Goal: Transaction & Acquisition: Download file/media

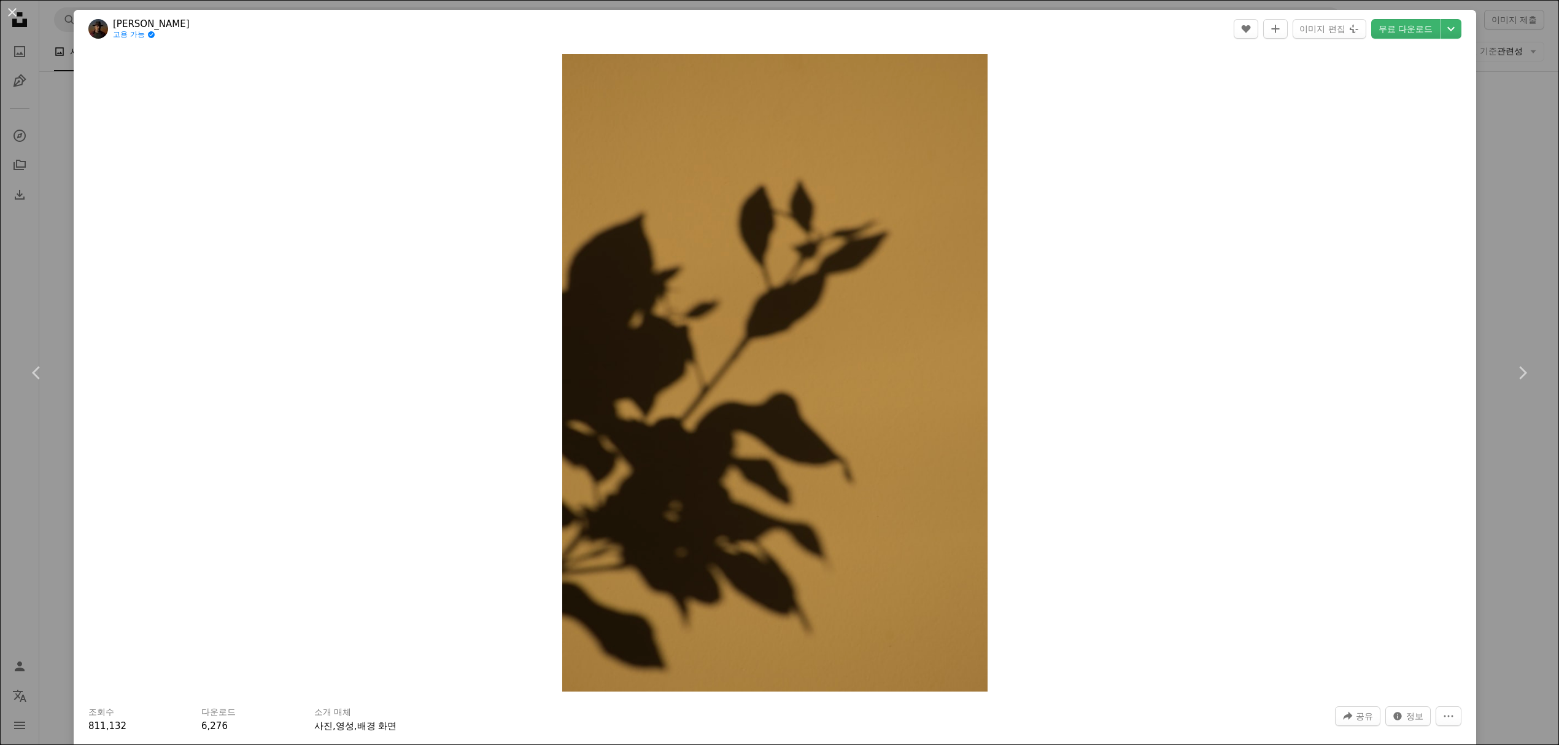
scroll to position [2, 0]
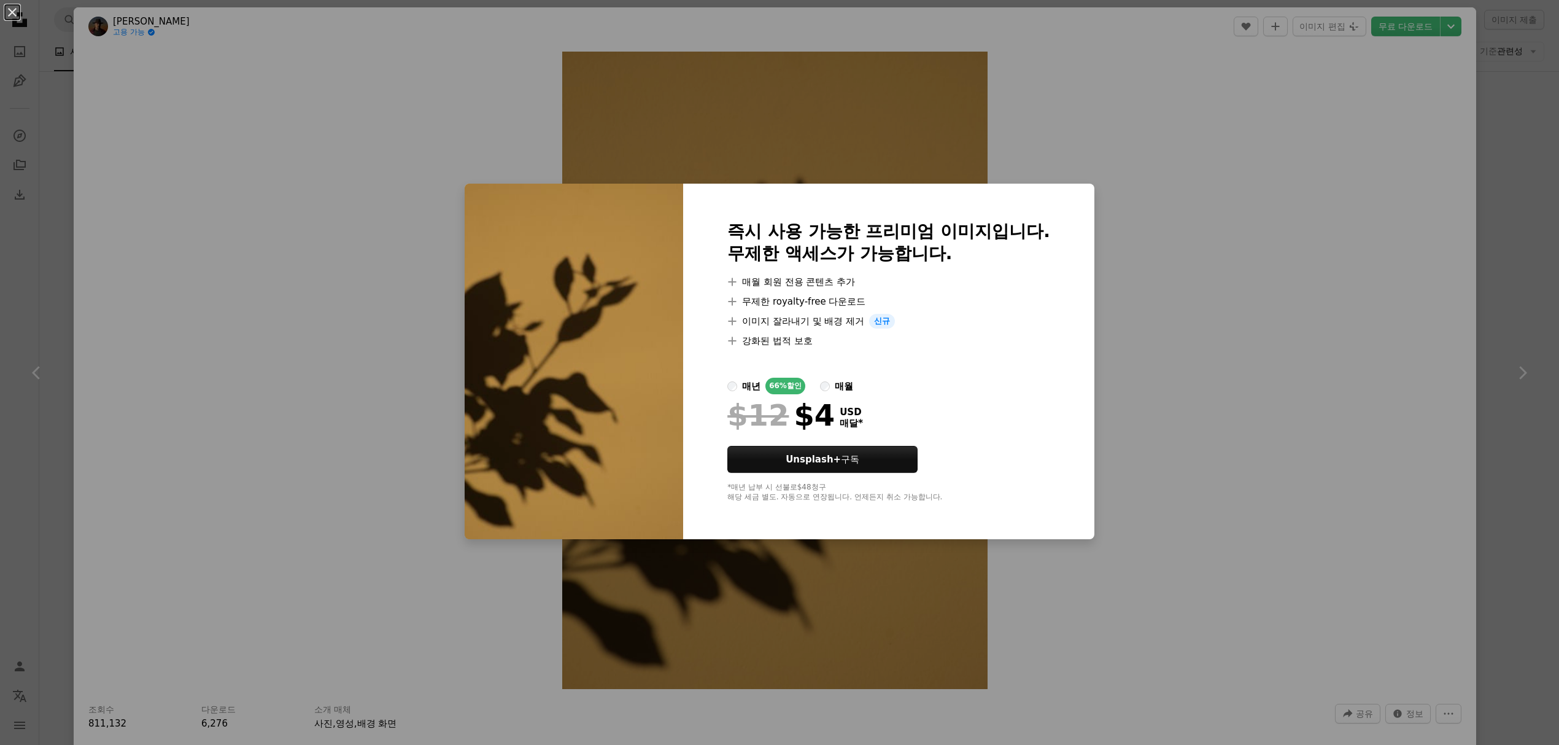
click at [1242, 329] on div "An X shape 즉시 사용 가능한 프리미엄 이미지입니다. 무제한 액세스가 가능합니다. A plus sign 매월 회원 전용 콘텐츠 추가 A…" at bounding box center [779, 372] width 1559 height 745
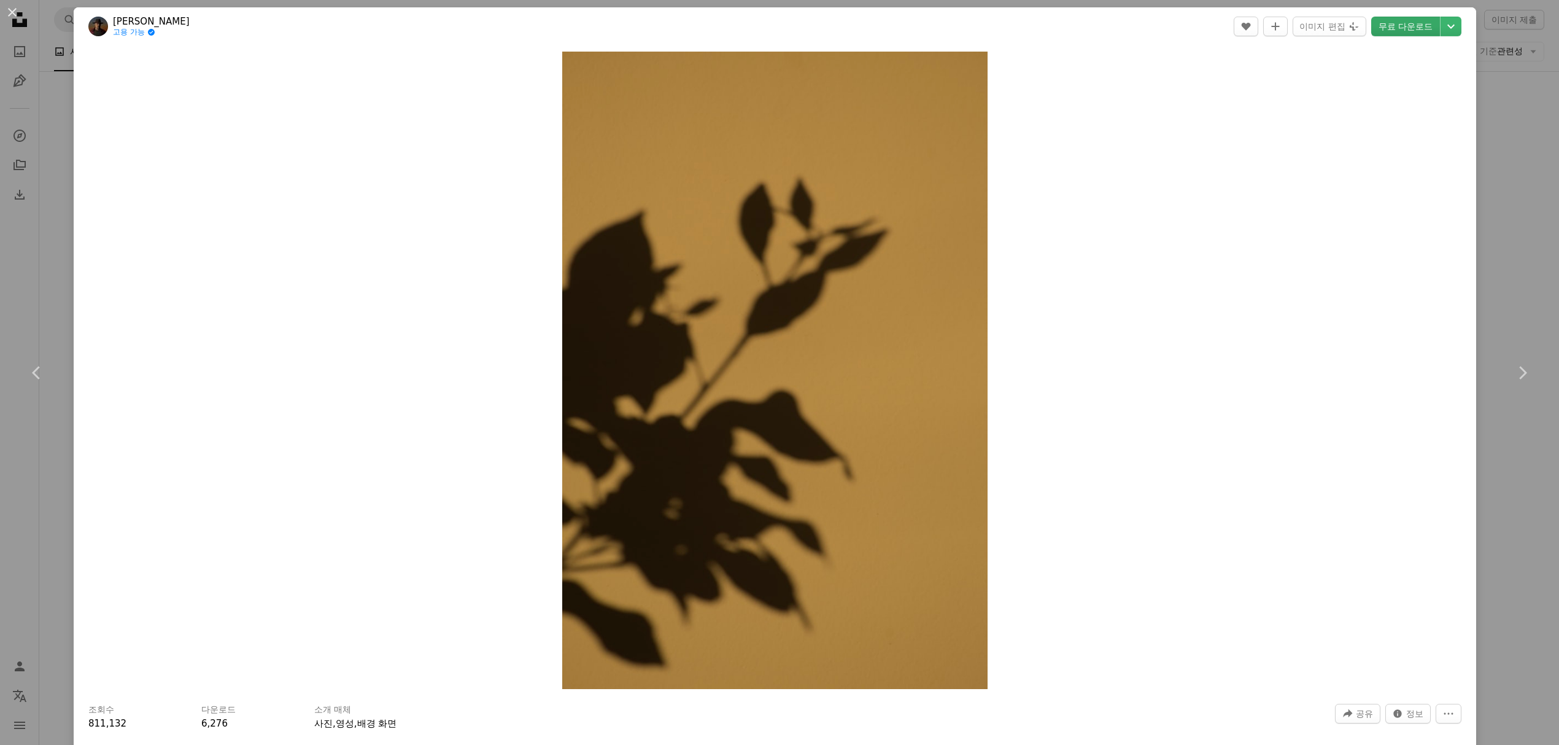
click at [1426, 29] on link "무료 다운로드" at bounding box center [1405, 27] width 69 height 20
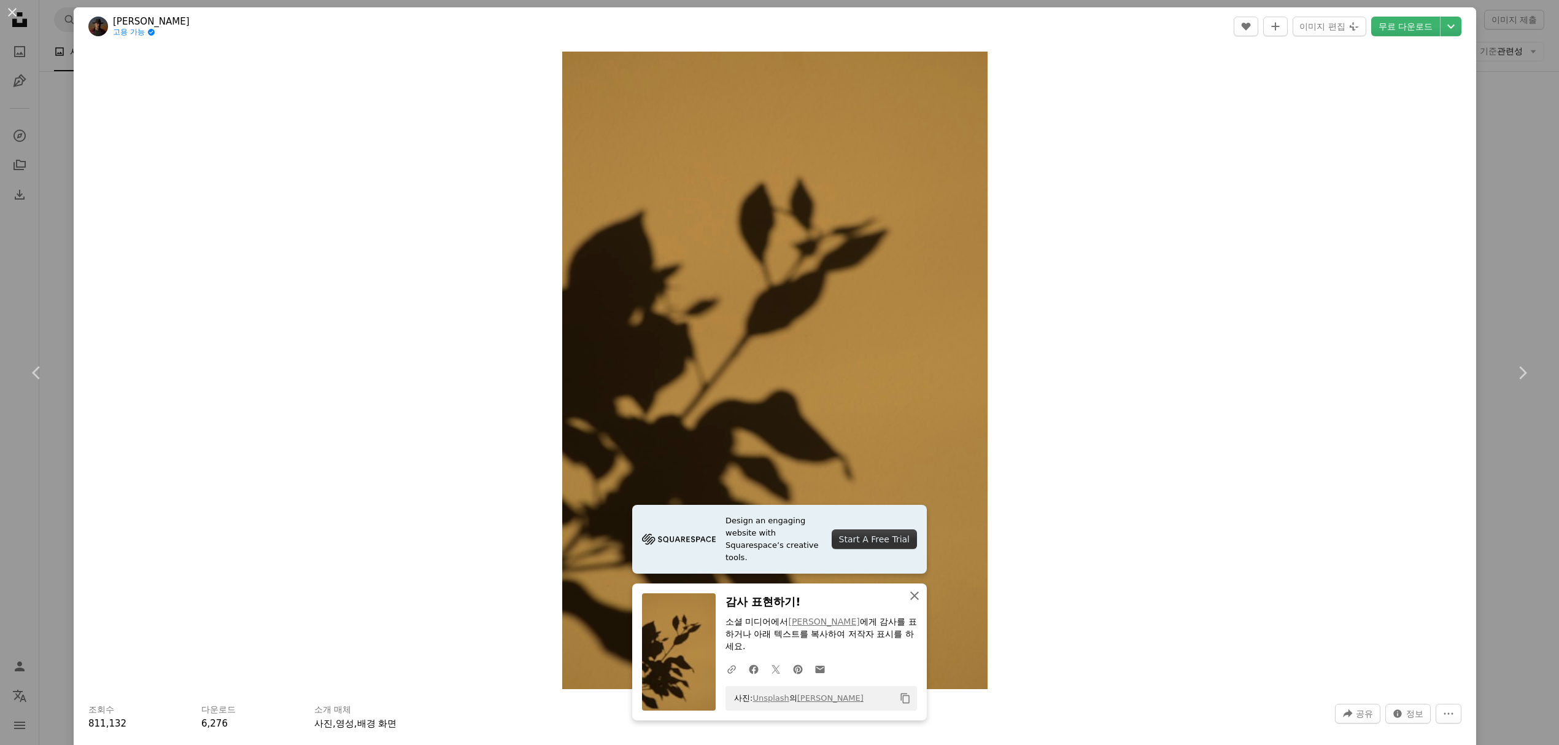
click at [919, 603] on icon "An X shape" at bounding box center [914, 595] width 15 height 15
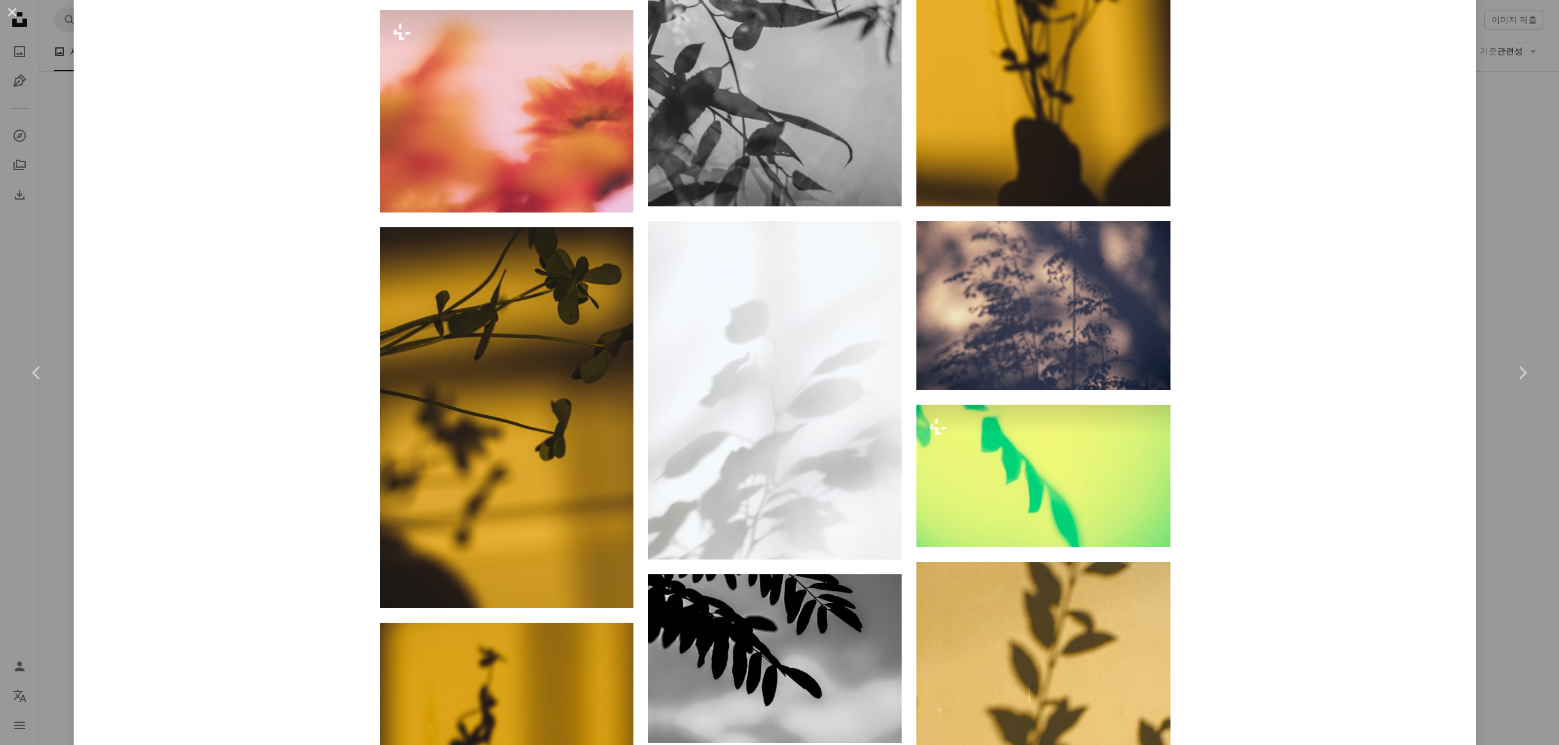
scroll to position [1282, 0]
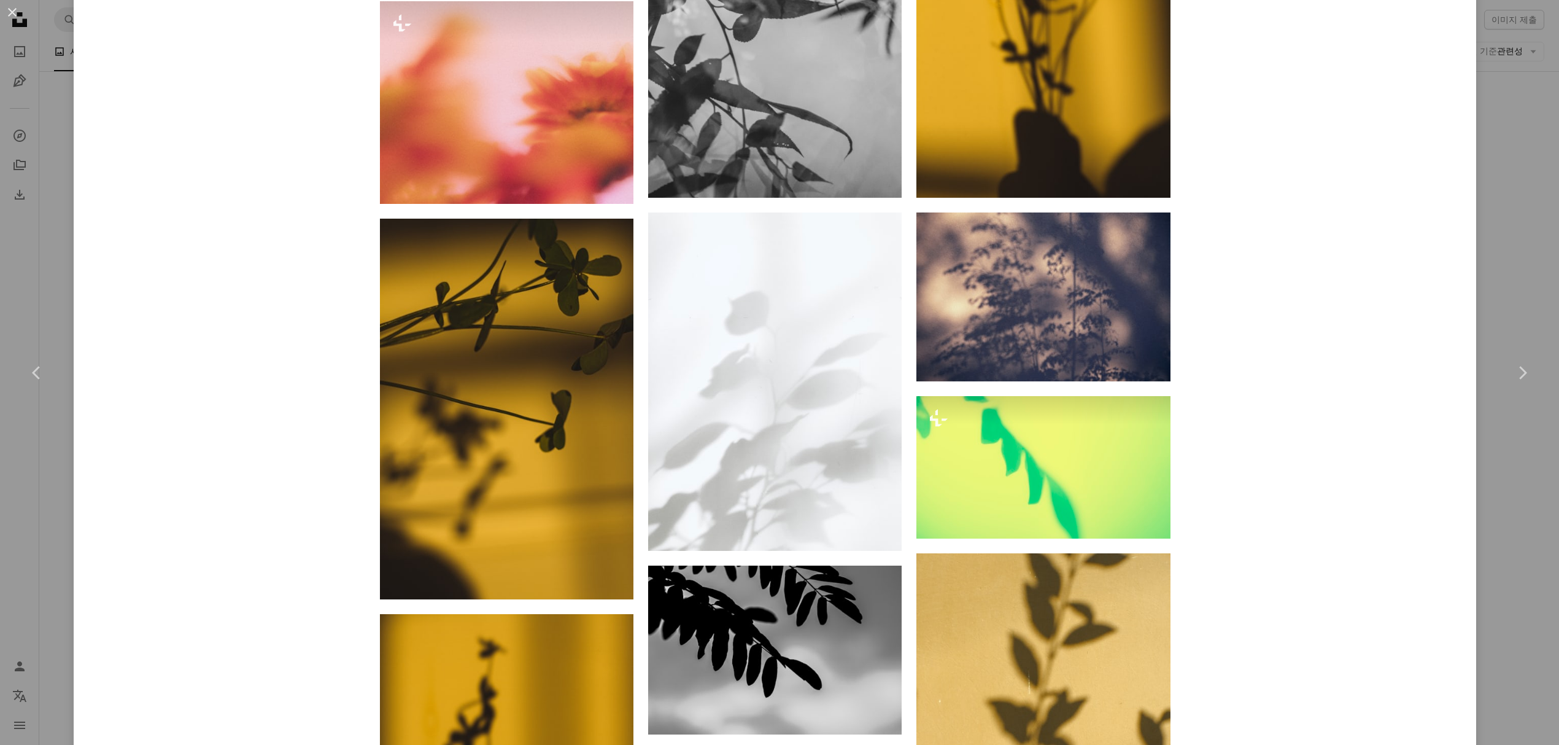
click at [1499, 492] on div "An X shape Chevron left Chevron right [PERSON_NAME] 고용 가능 A checkmark inside of…" at bounding box center [779, 372] width 1559 height 745
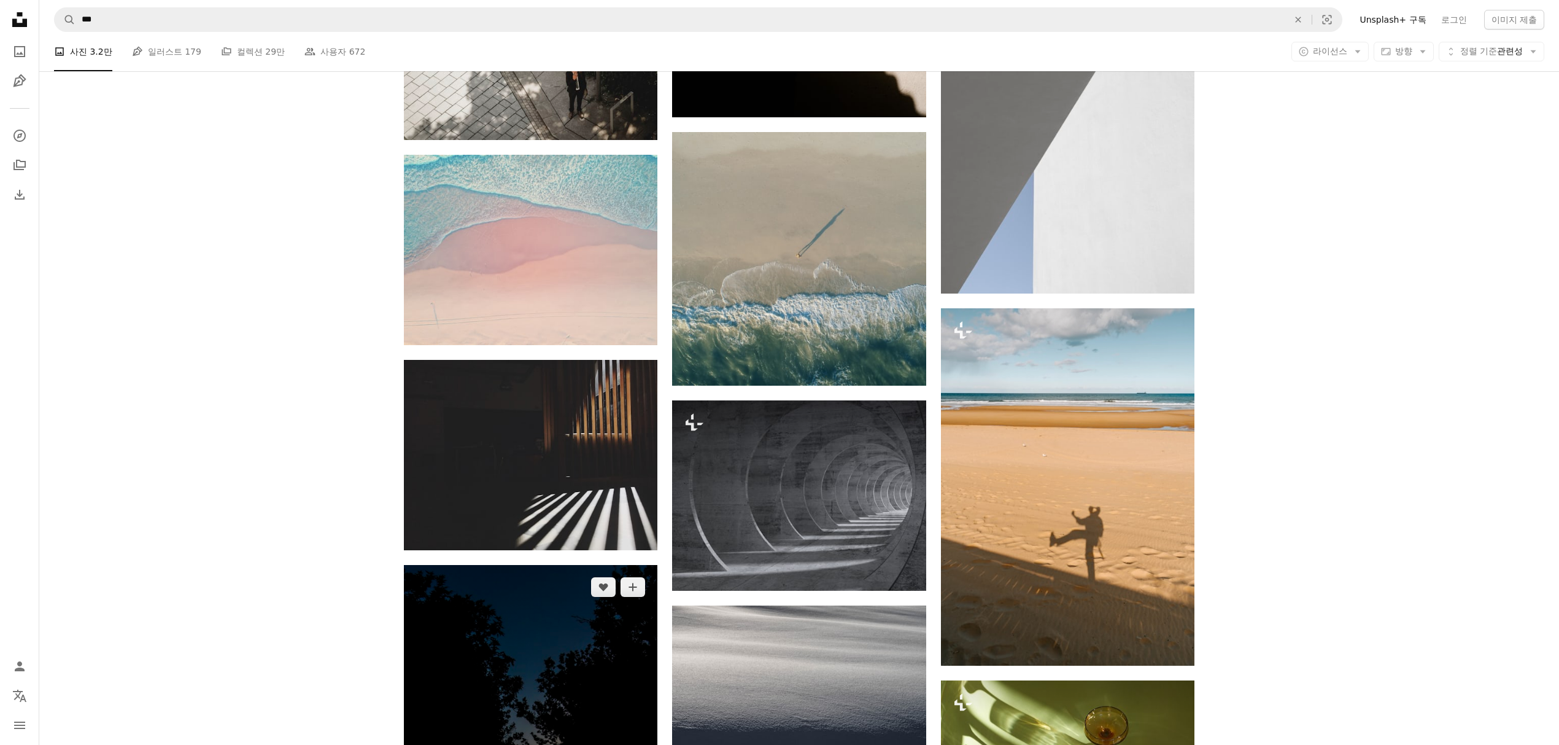
scroll to position [21878, 0]
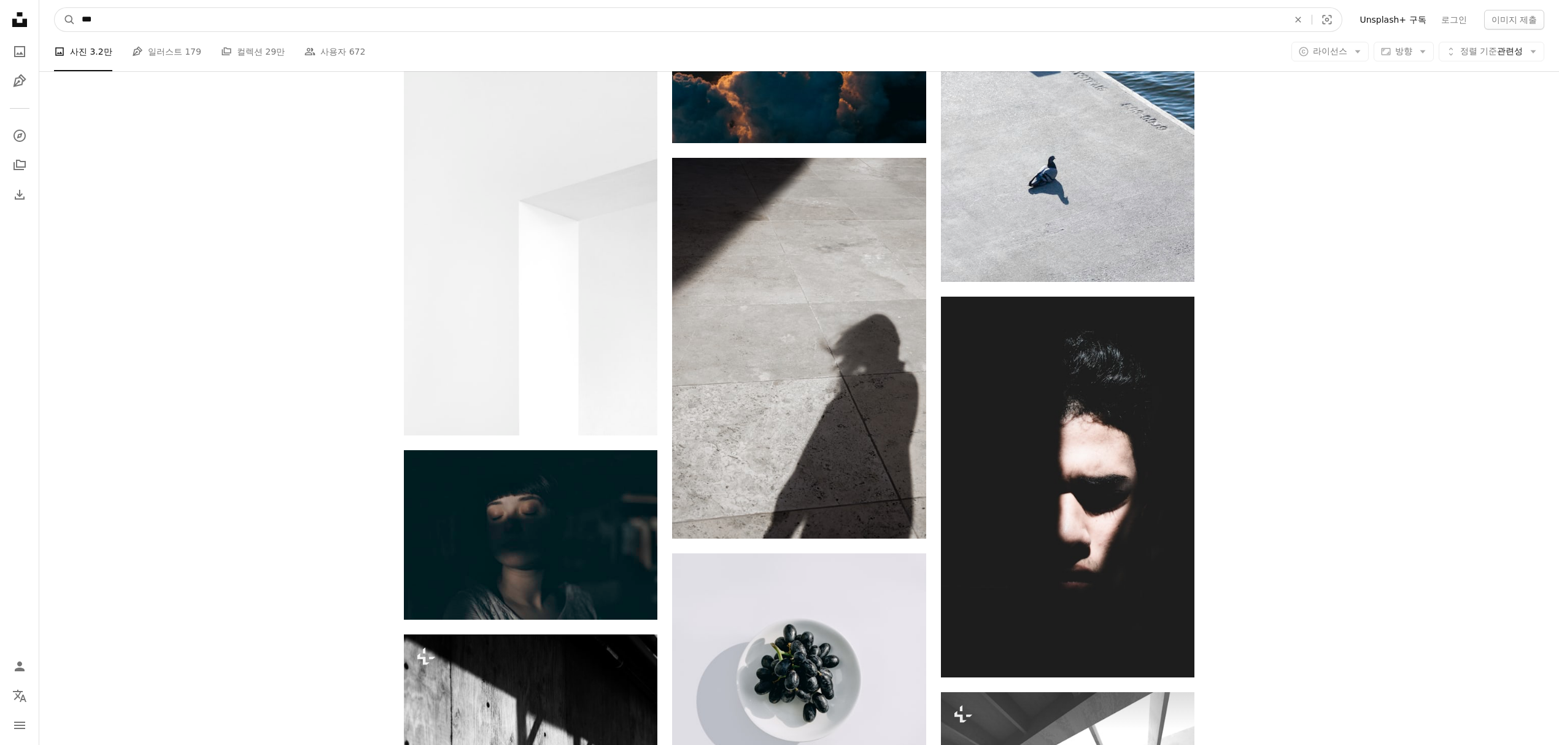
drag, startPoint x: 403, startPoint y: 19, endPoint x: 79, endPoint y: 12, distance: 324.2
click at [79, 12] on input "***" at bounding box center [680, 19] width 1209 height 23
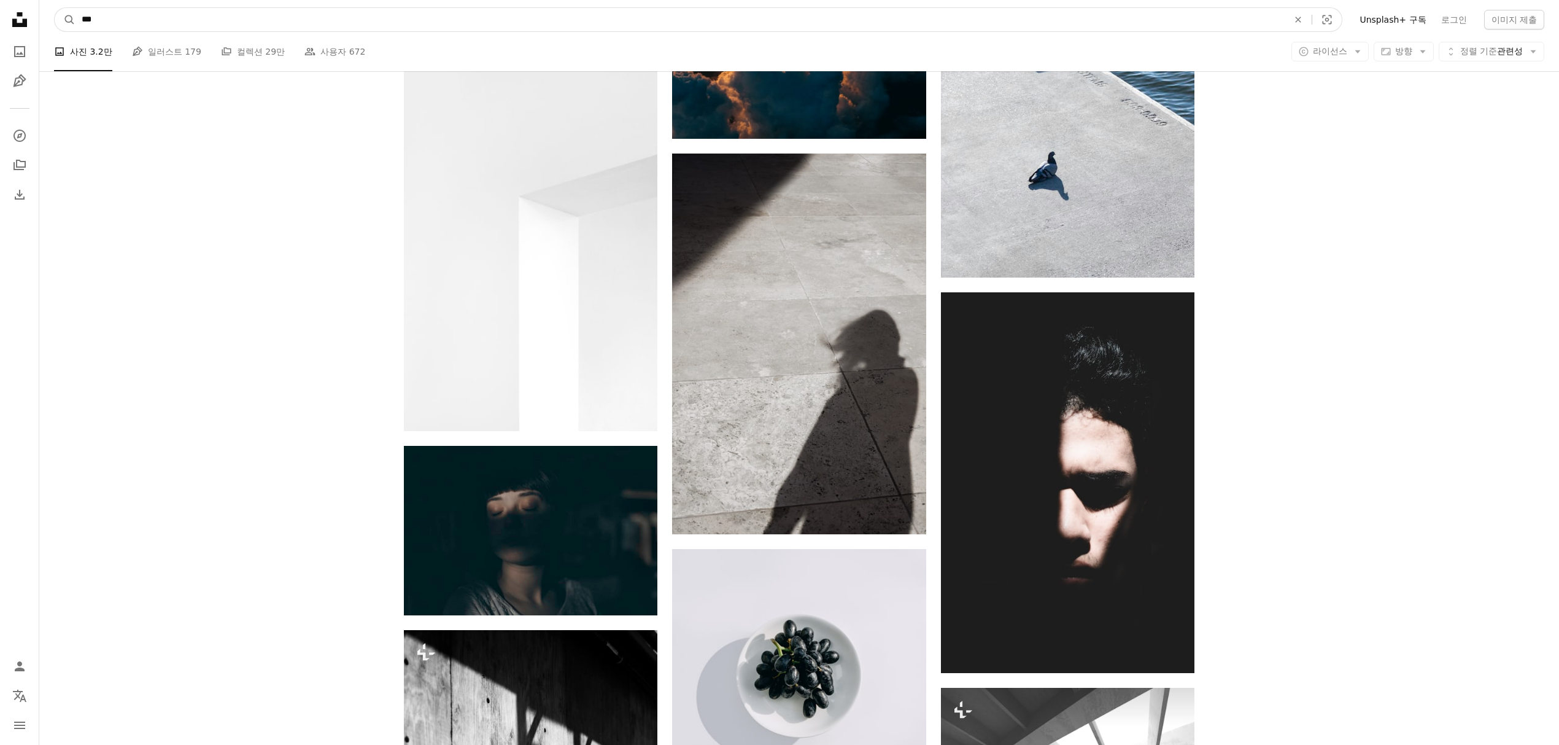
type input "*"
type input "*****"
click button "A magnifying glass" at bounding box center [65, 19] width 21 height 23
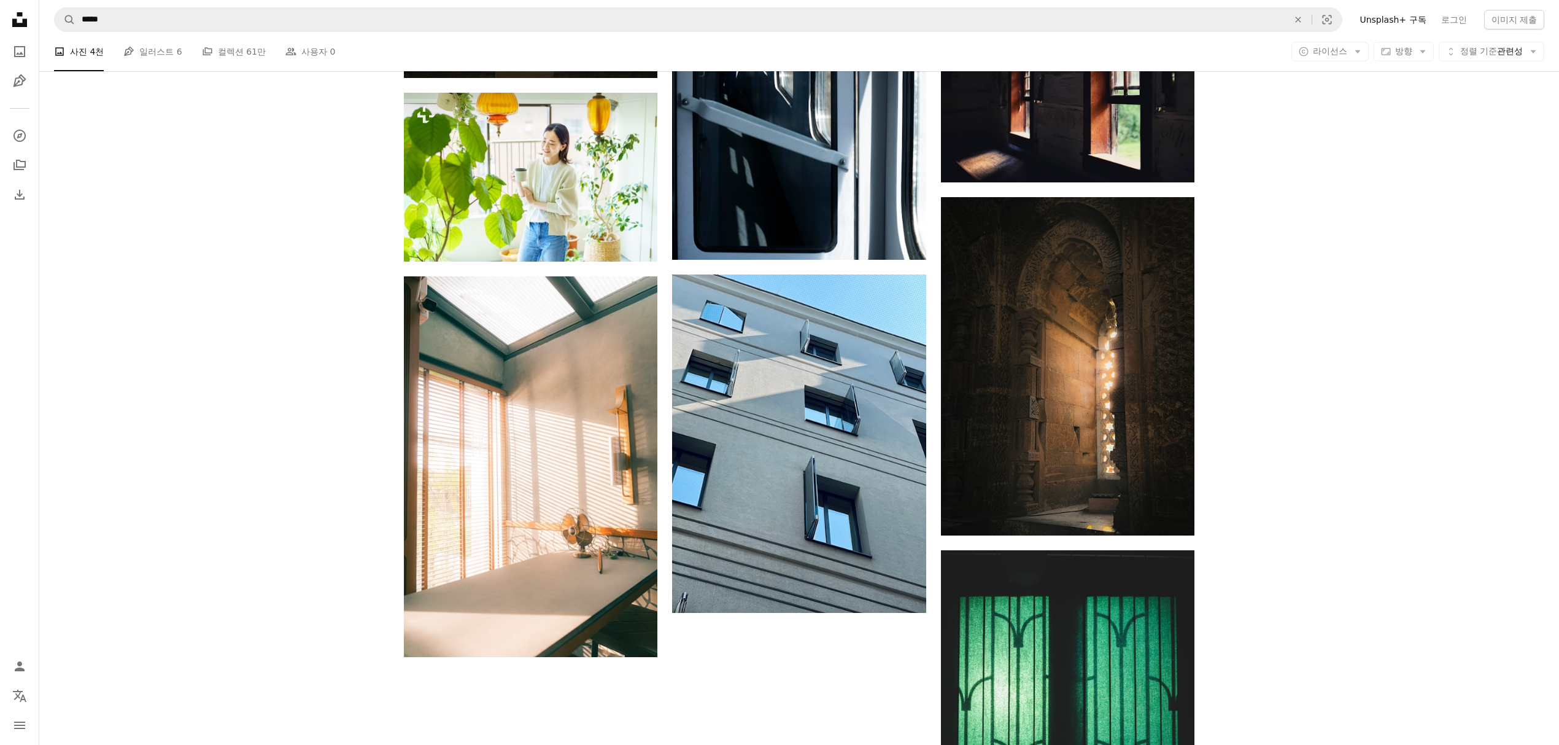
scroll to position [1617, 0]
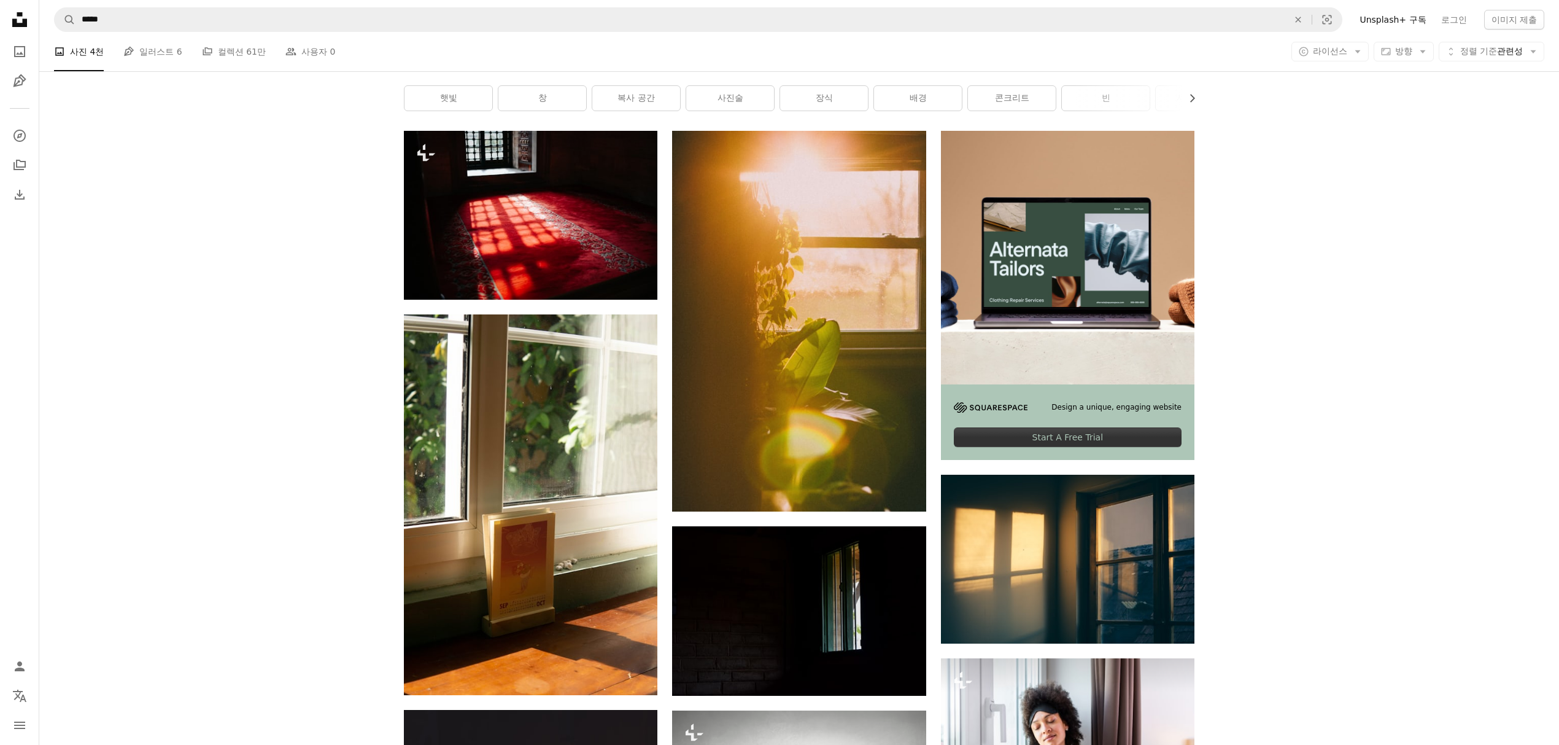
scroll to position [0, 0]
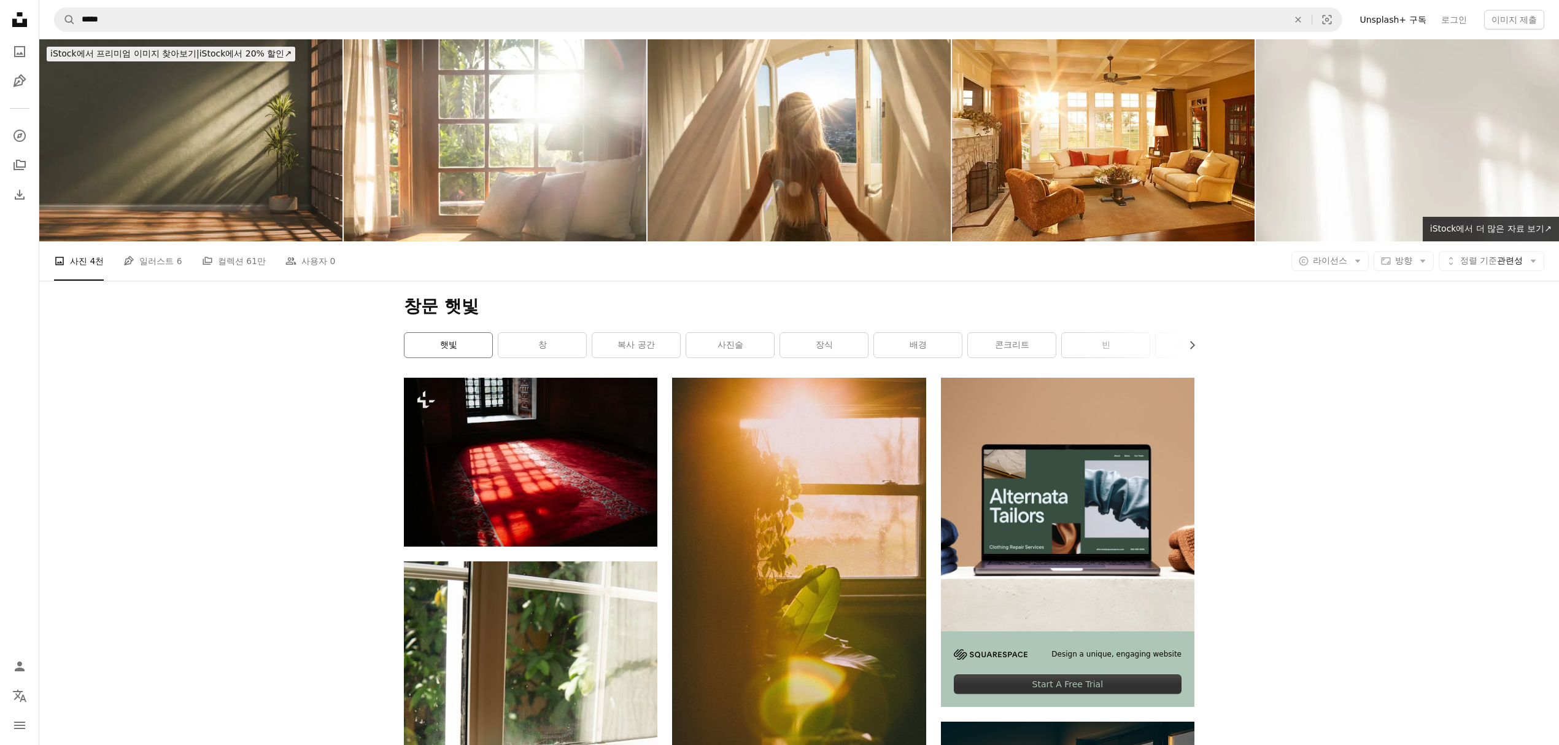
click at [473, 333] on link "햇빛" at bounding box center [449, 345] width 88 height 25
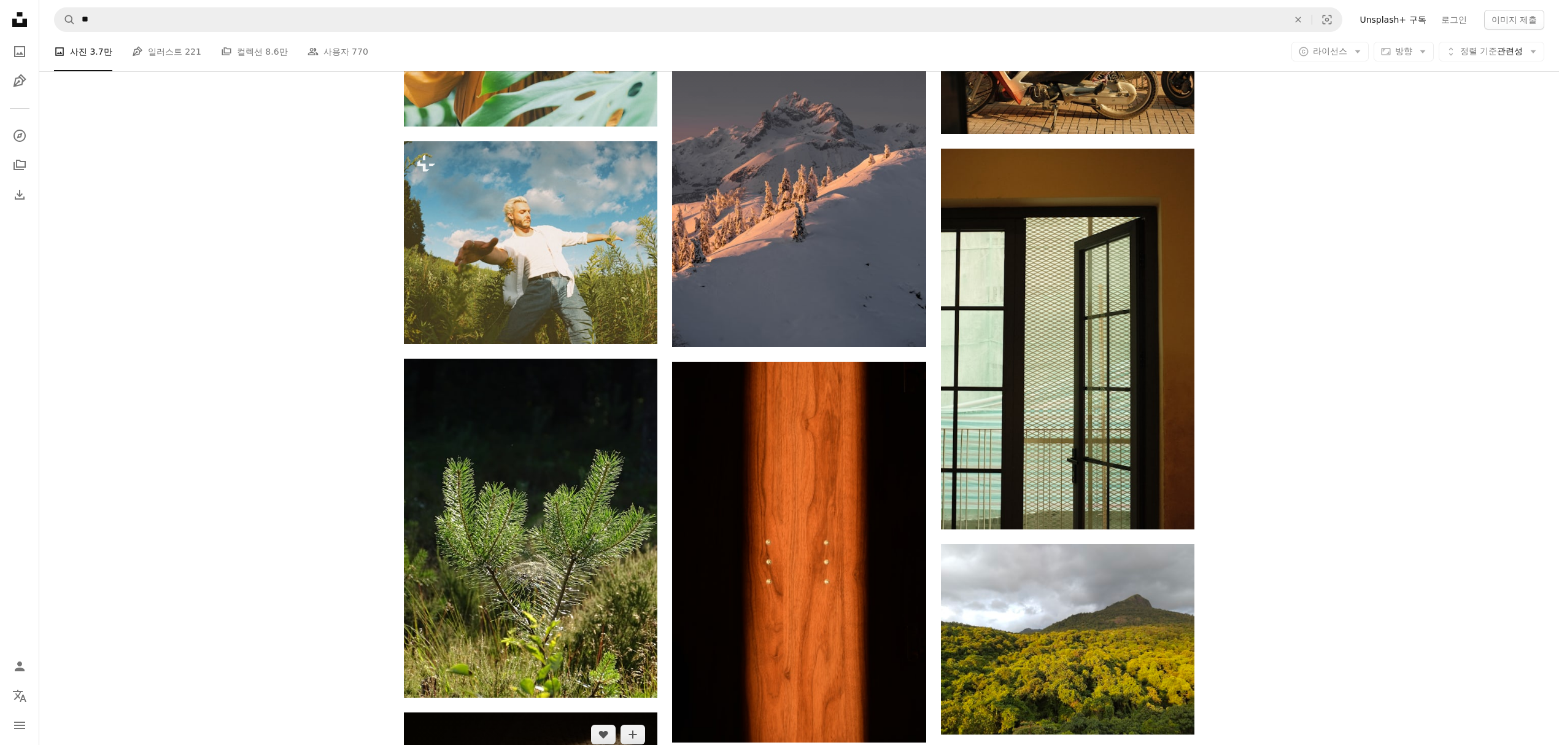
scroll to position [44385, 0]
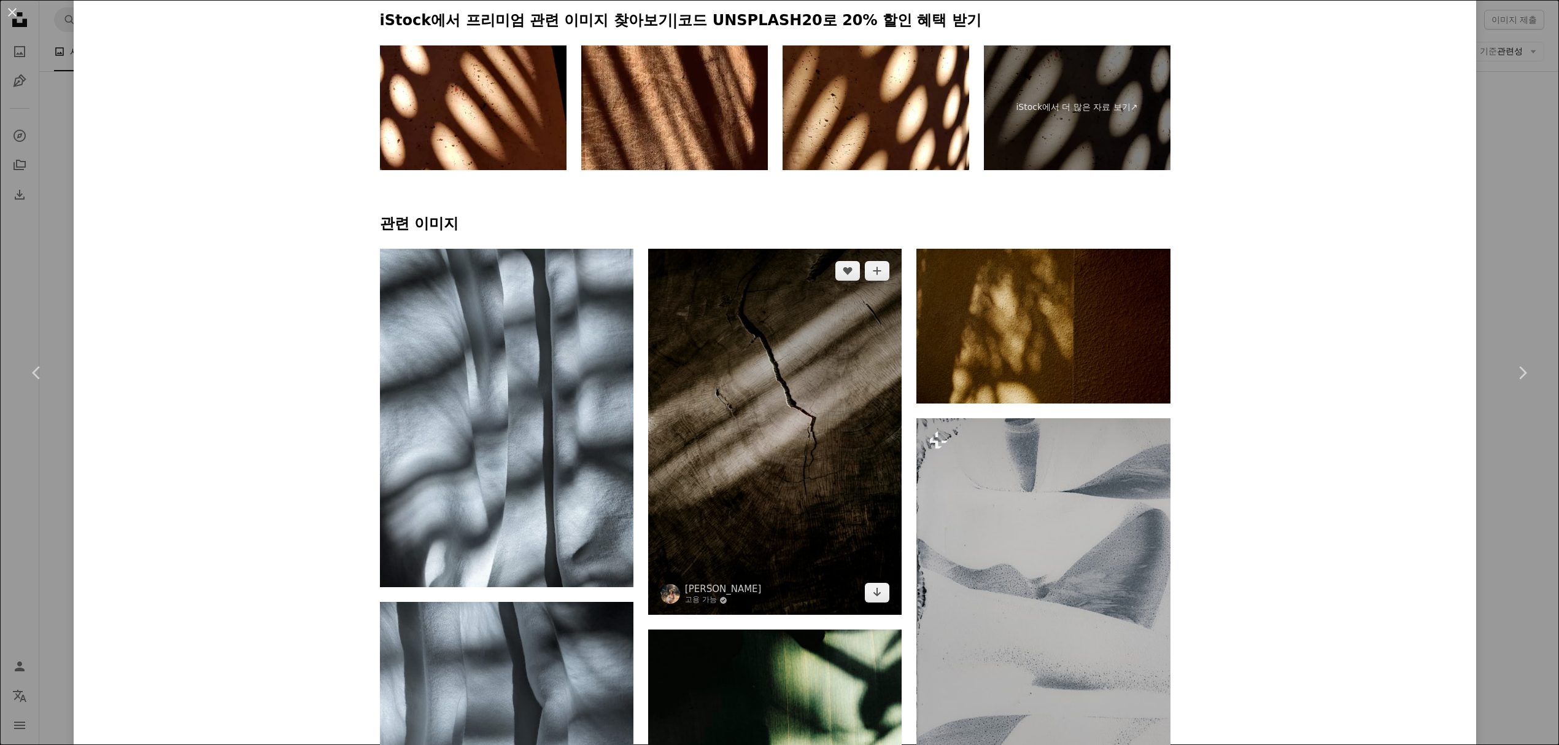
scroll to position [840, 0]
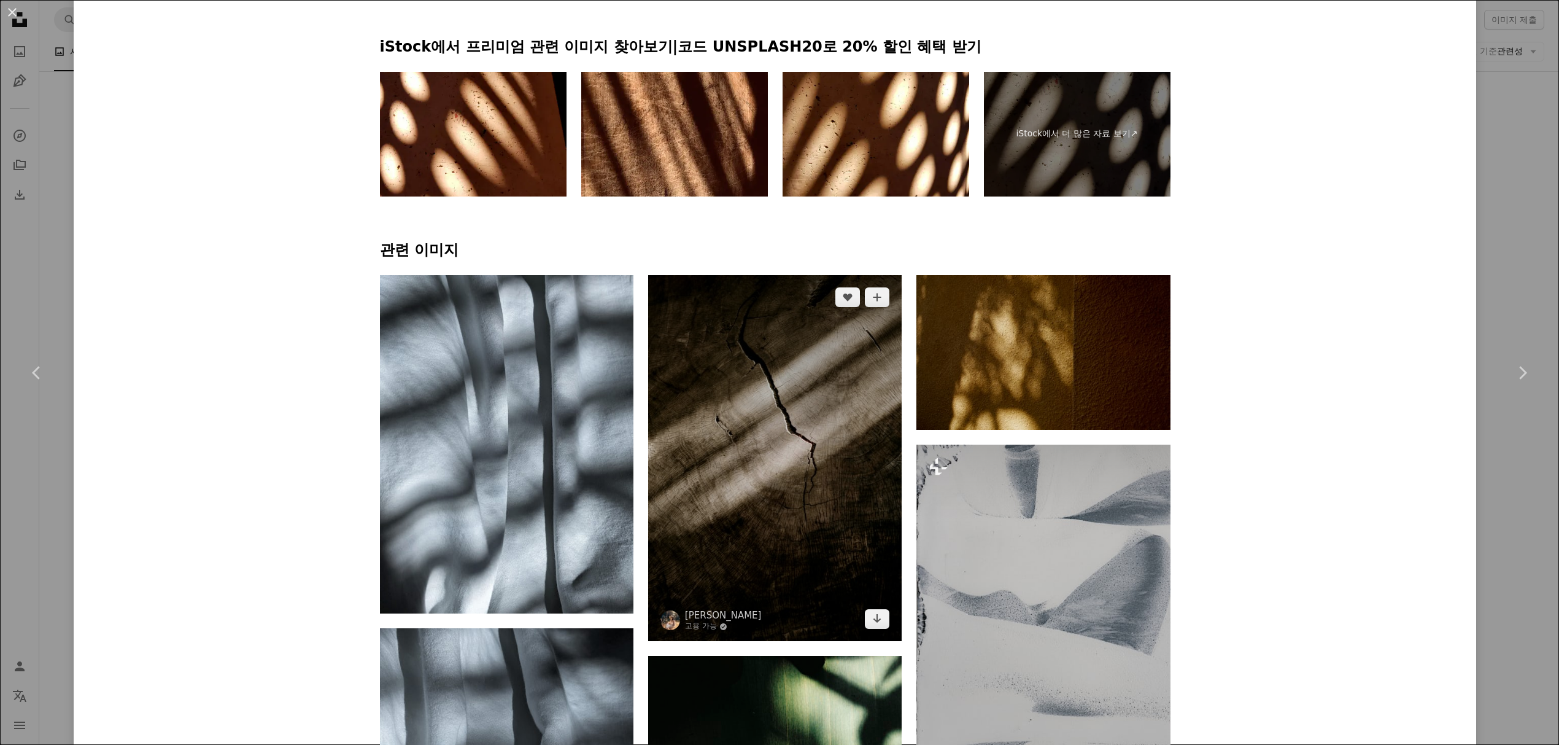
click at [832, 284] on img at bounding box center [775, 458] width 254 height 367
click at [773, 332] on img at bounding box center [775, 458] width 254 height 367
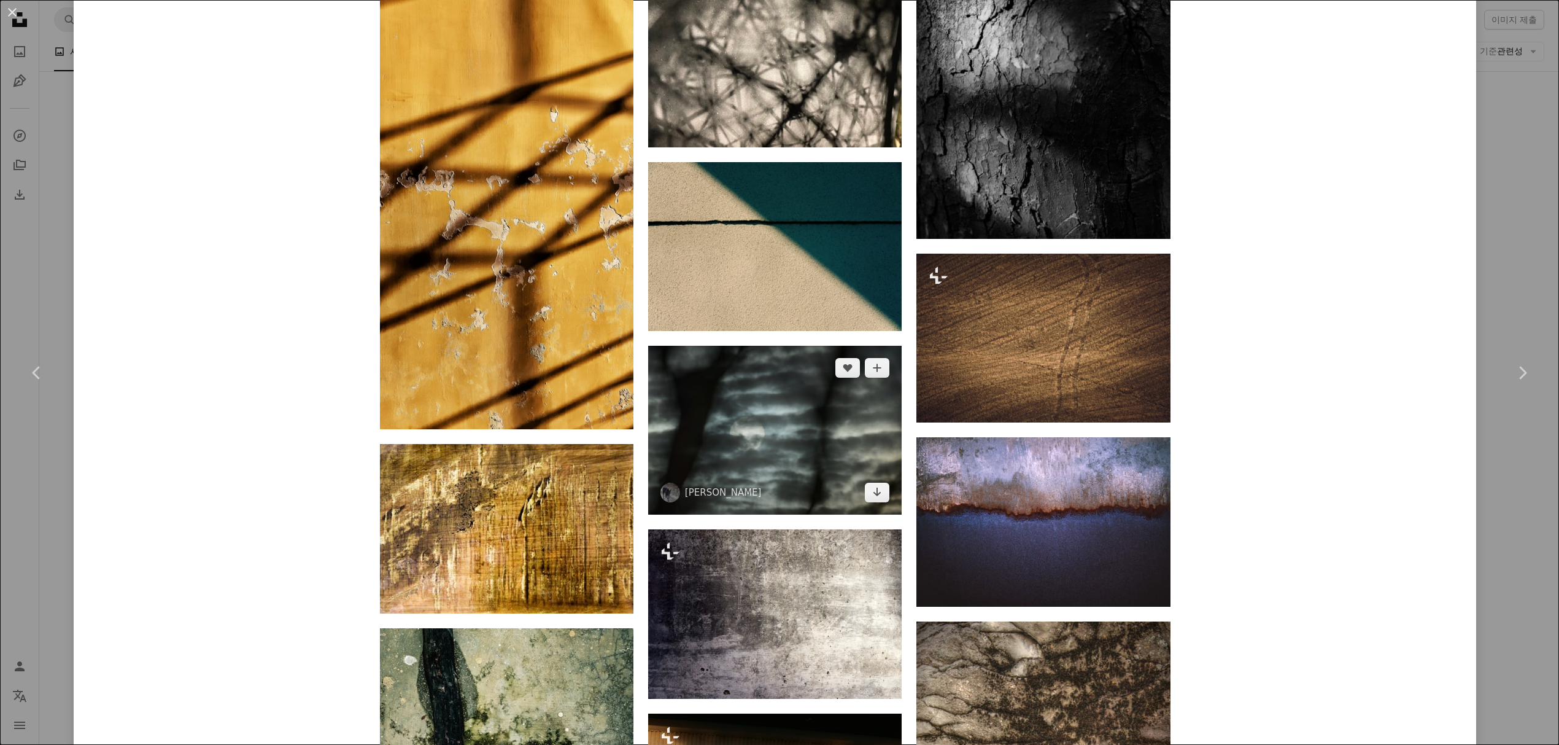
scroll to position [4349, 0]
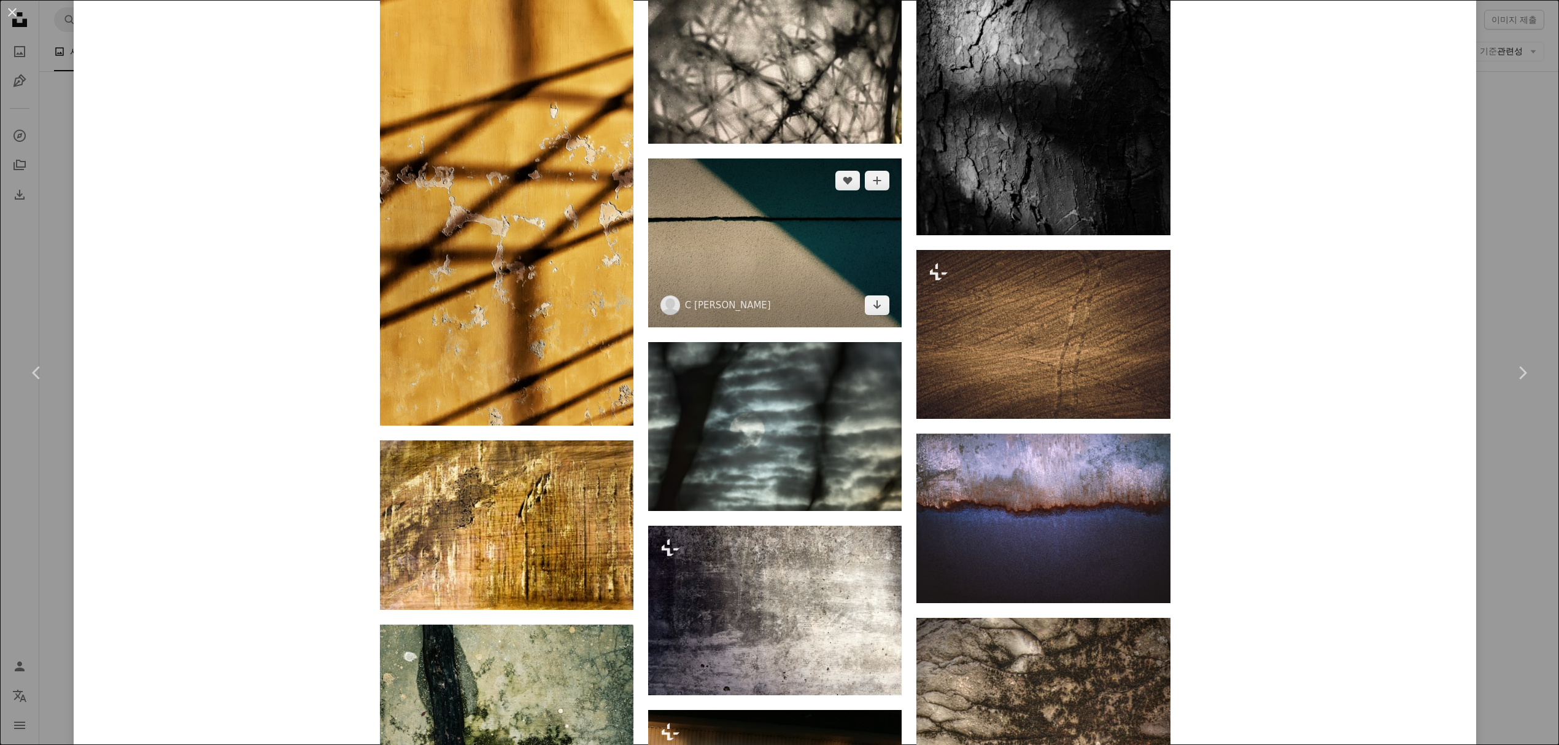
click at [796, 158] on img at bounding box center [775, 242] width 254 height 169
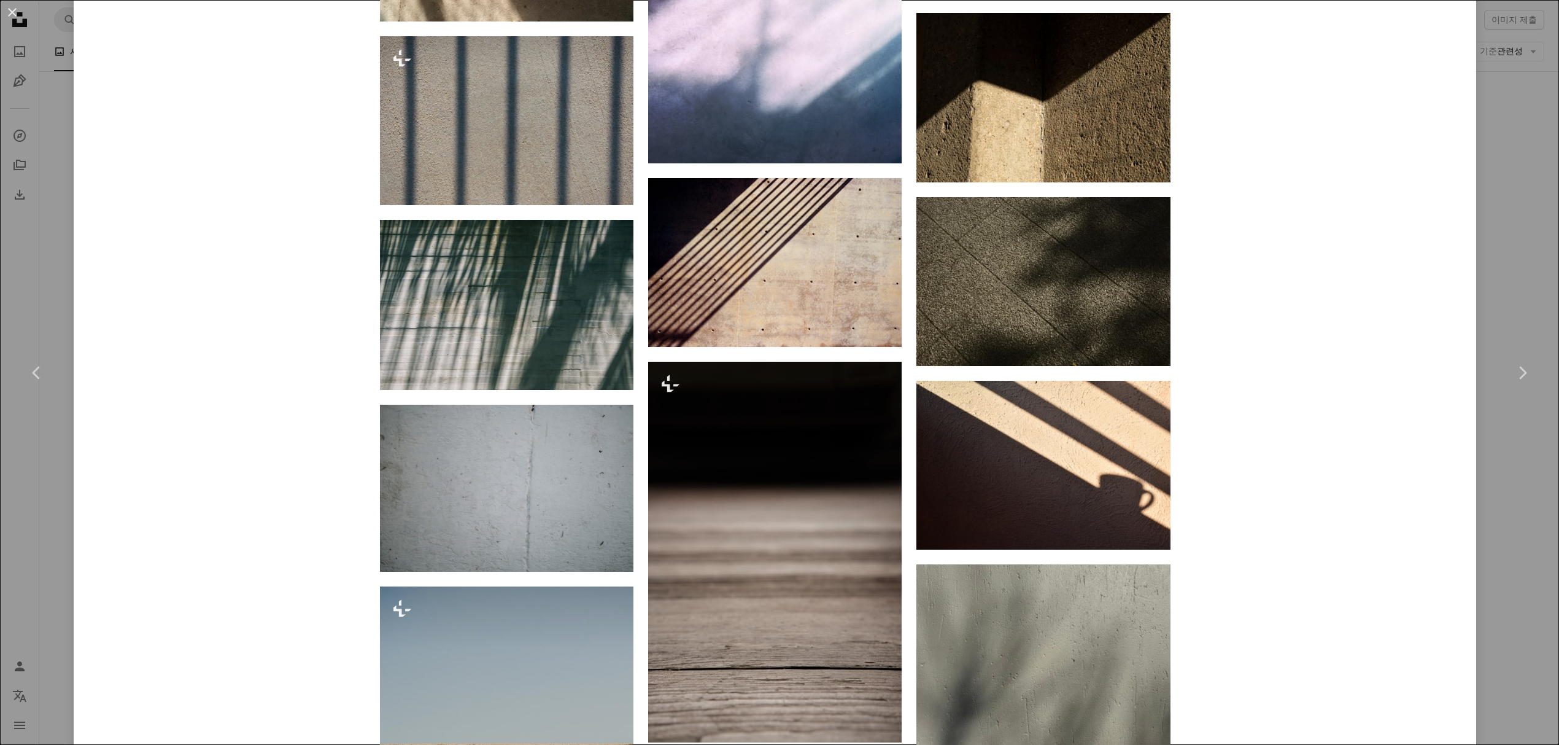
scroll to position [2056, 0]
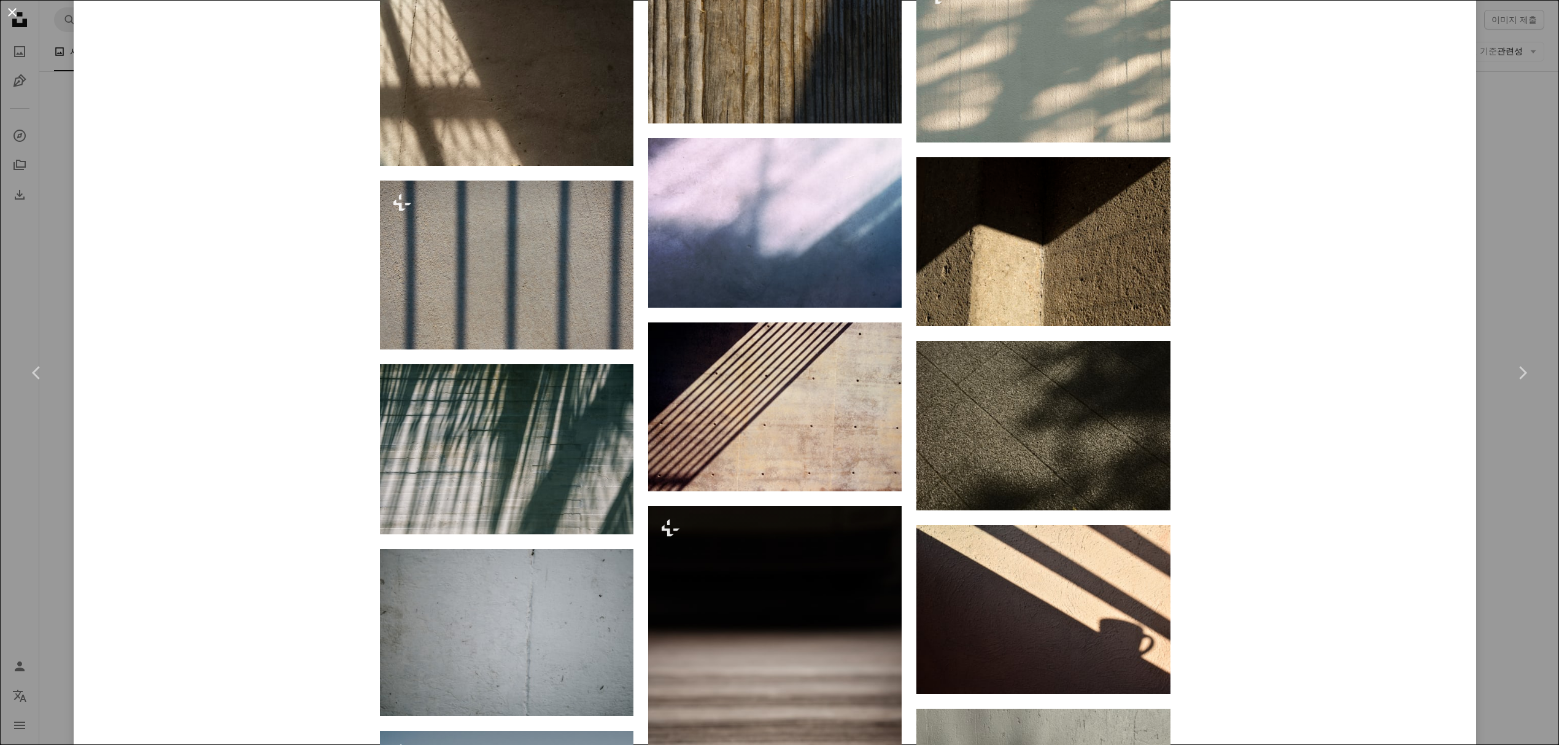
click at [6, 9] on button "An X shape" at bounding box center [12, 12] width 15 height 15
click at [15, 11] on icon "Unsplash logo Unsplash 홈" at bounding box center [19, 19] width 25 height 25
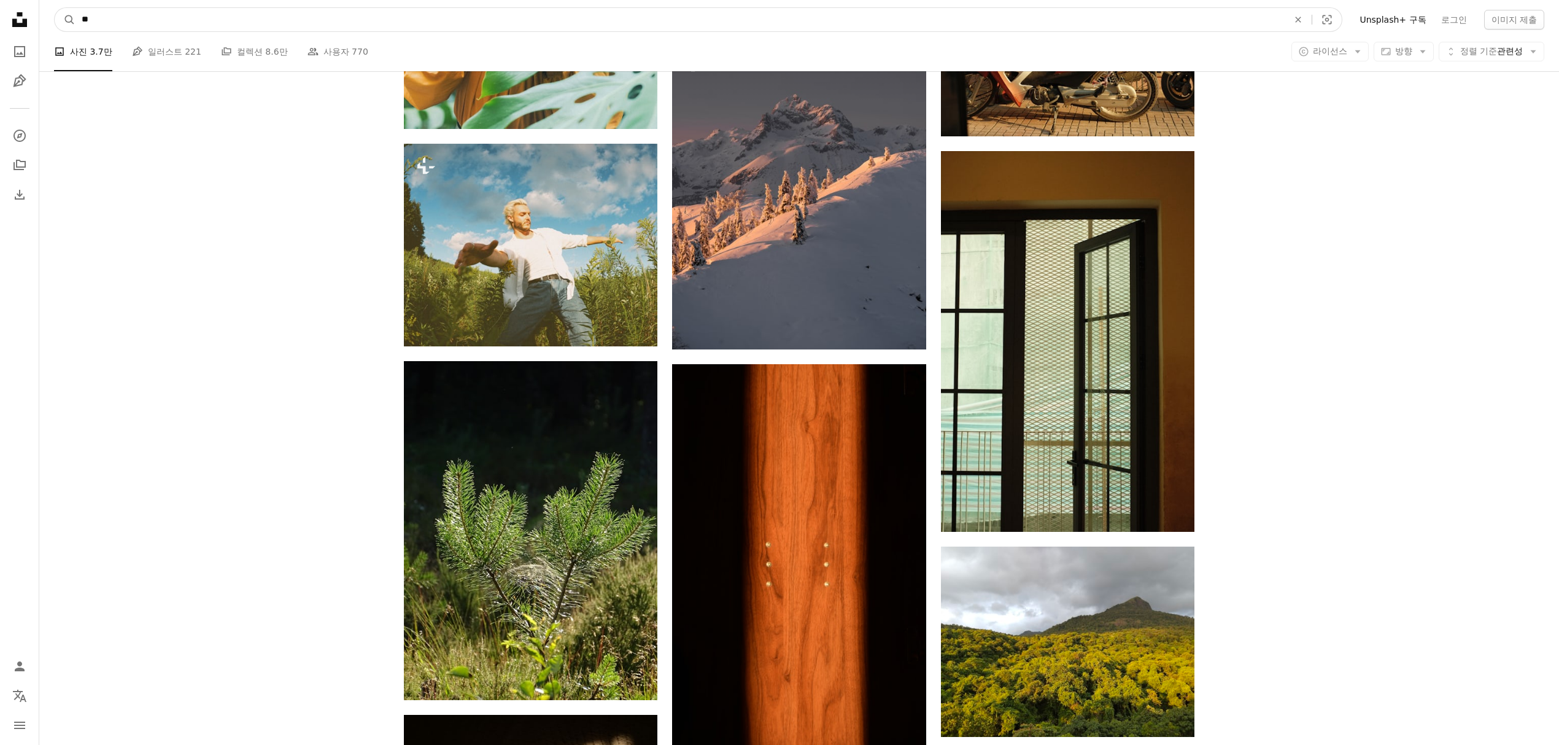
click at [99, 15] on input "**" at bounding box center [680, 19] width 1209 height 23
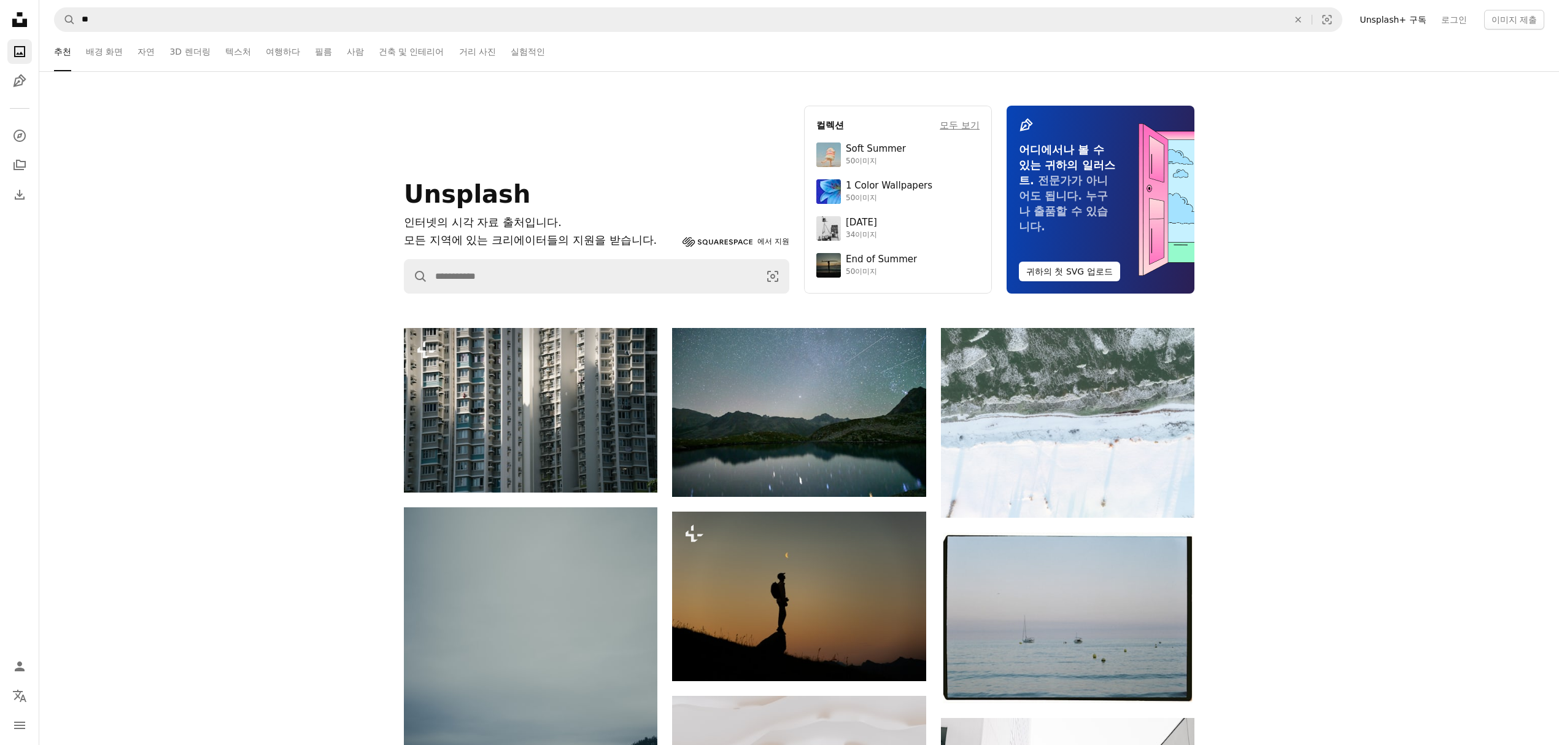
type input "*"
type input "**"
click button "A magnifying glass" at bounding box center [65, 19] width 21 height 23
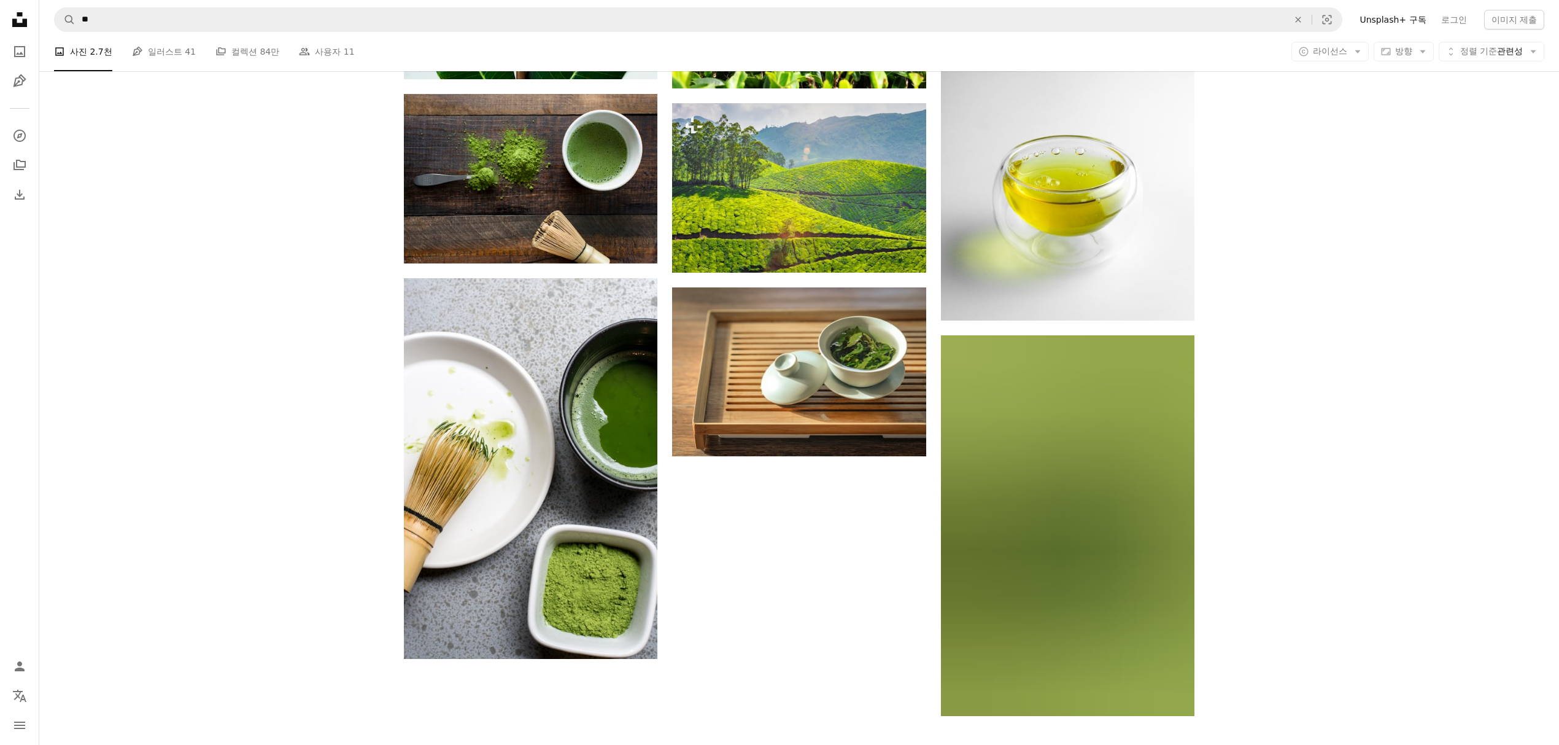
scroll to position [1612, 0]
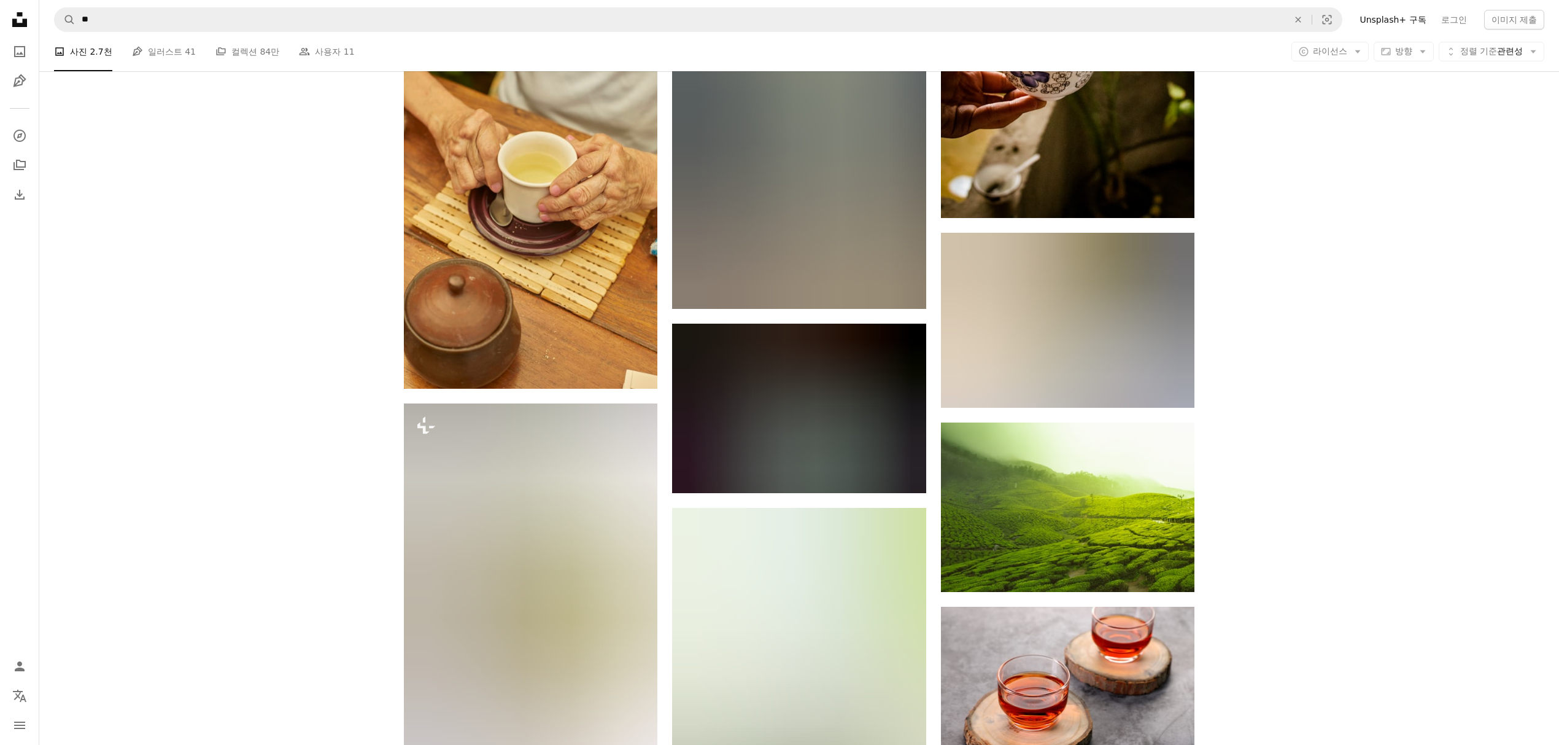
scroll to position [4227, 0]
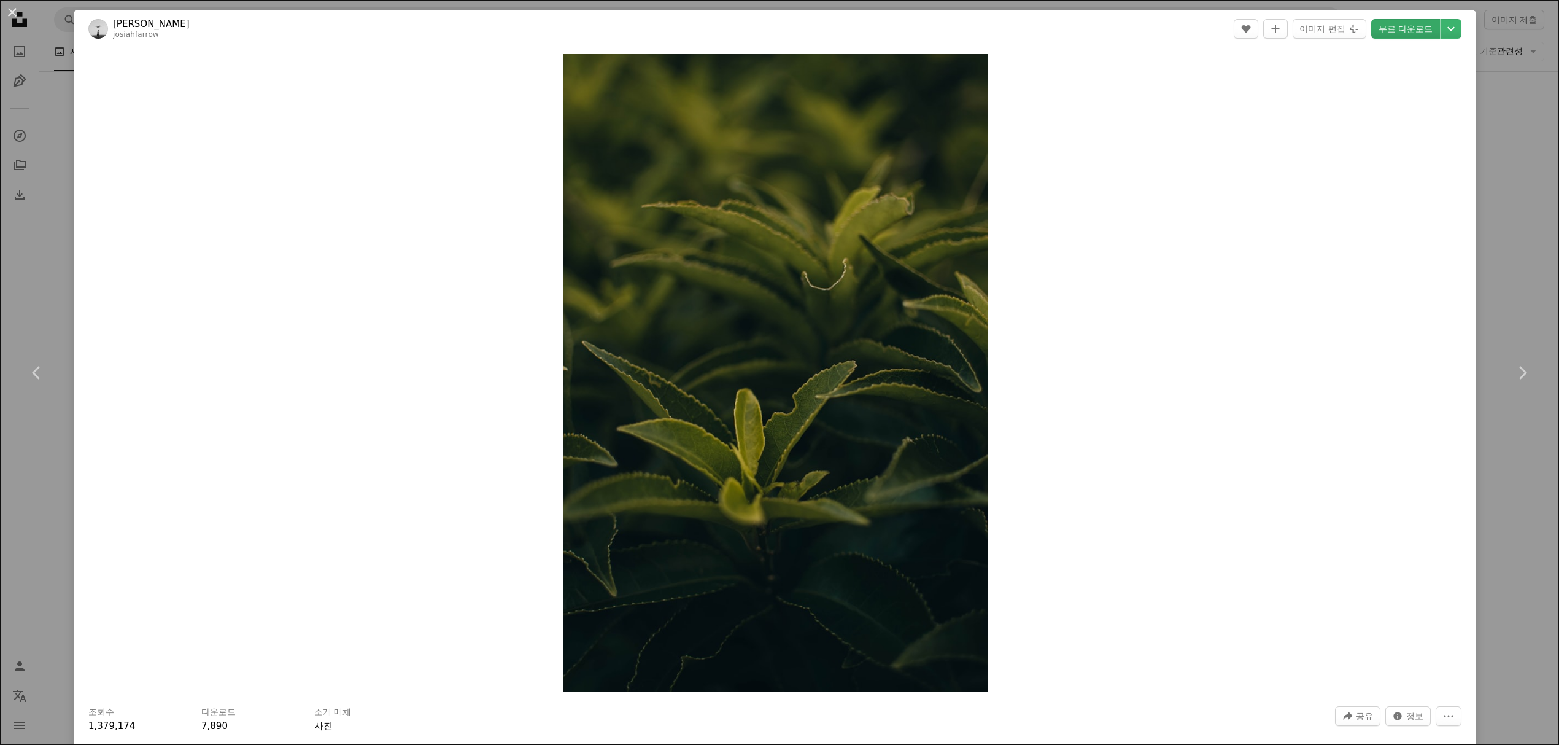
click at [1401, 33] on link "무료 다운로드" at bounding box center [1405, 29] width 69 height 20
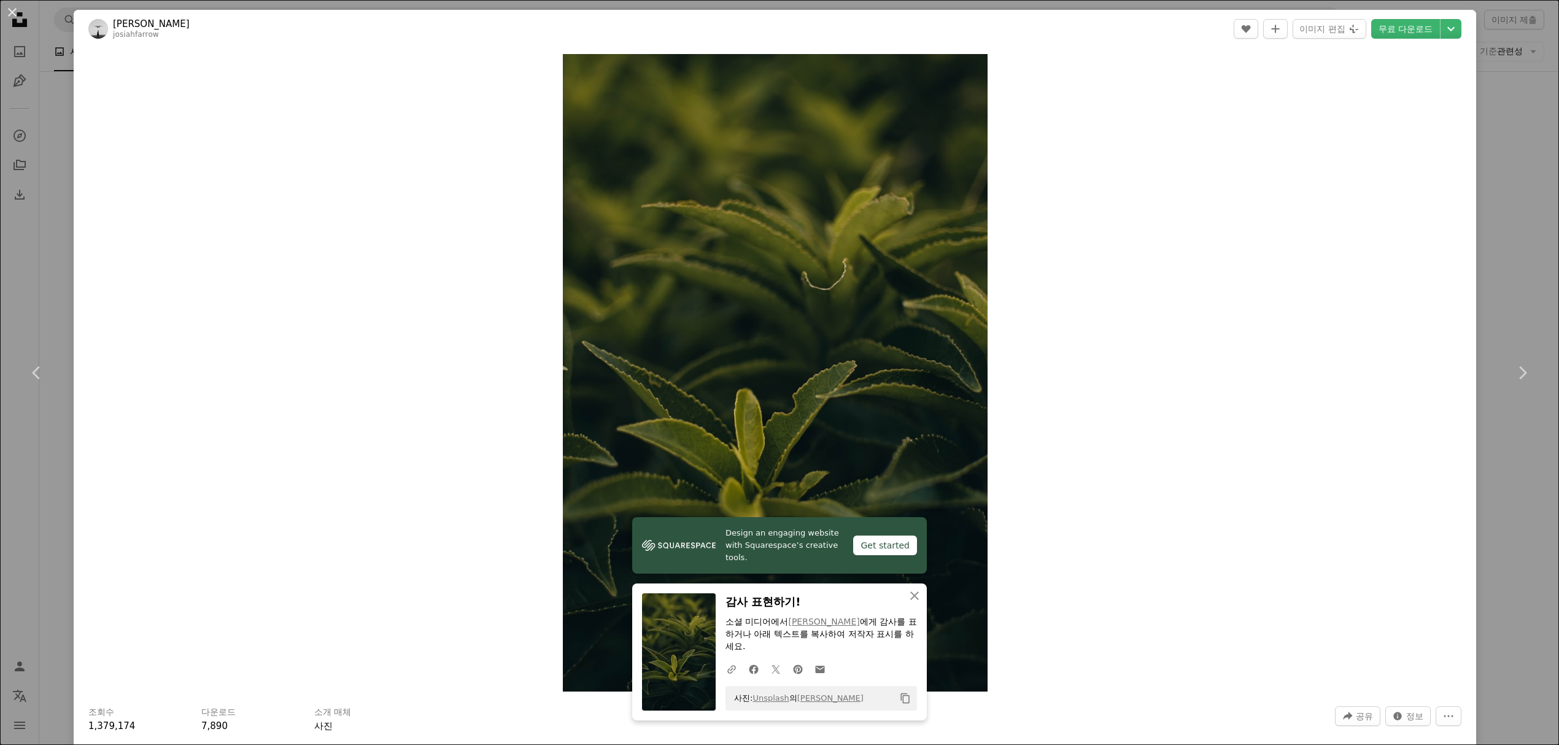
click at [1513, 297] on div "An X shape Chevron left Chevron right Design an engaging website with Squarespa…" at bounding box center [779, 372] width 1559 height 745
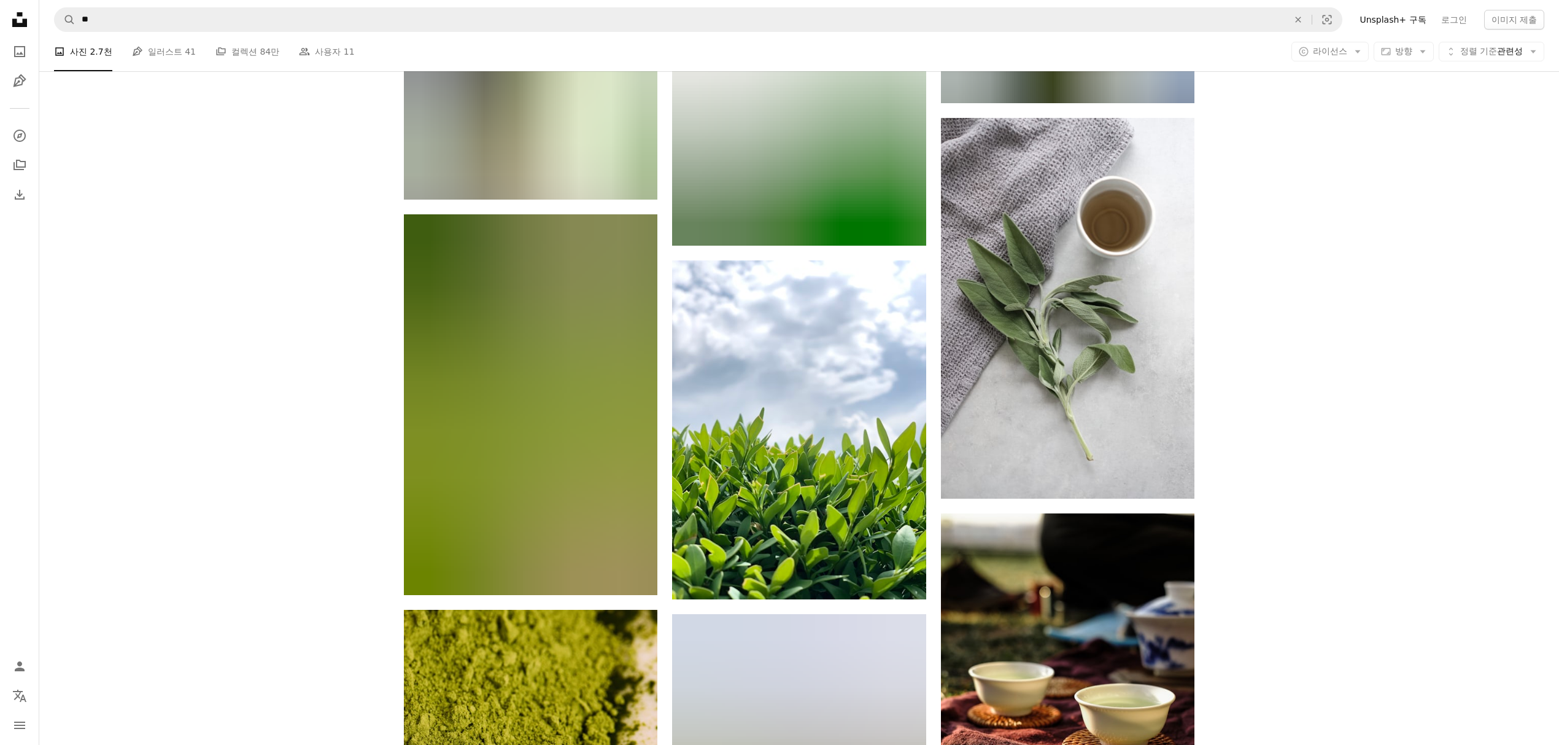
scroll to position [7979, 0]
